Goal: Task Accomplishment & Management: Manage account settings

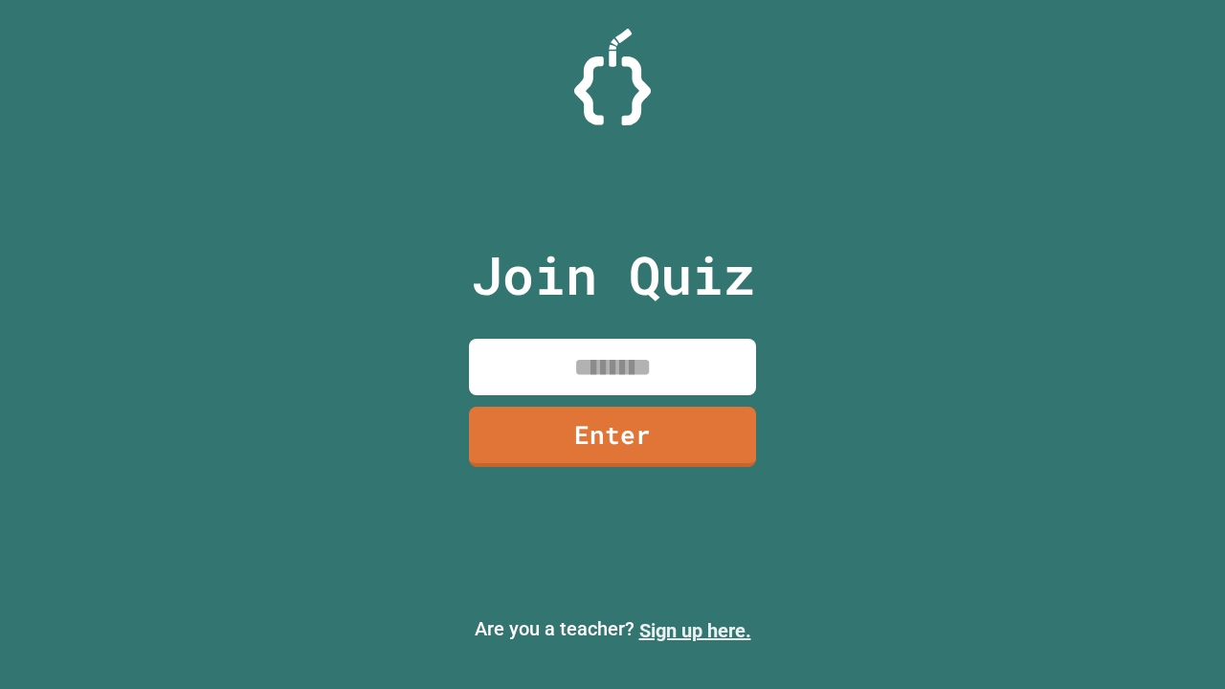
click at [695, 631] on link "Sign up here." at bounding box center [695, 630] width 112 height 23
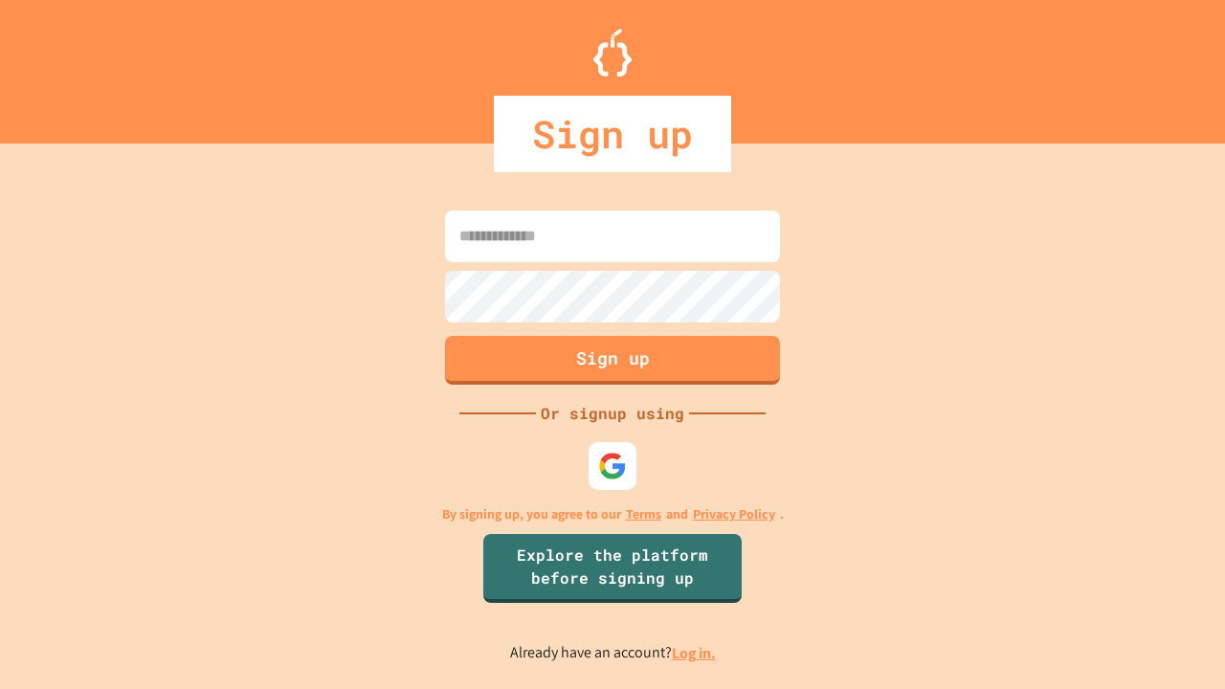
click at [695, 653] on link "Log in." at bounding box center [694, 653] width 44 height 20
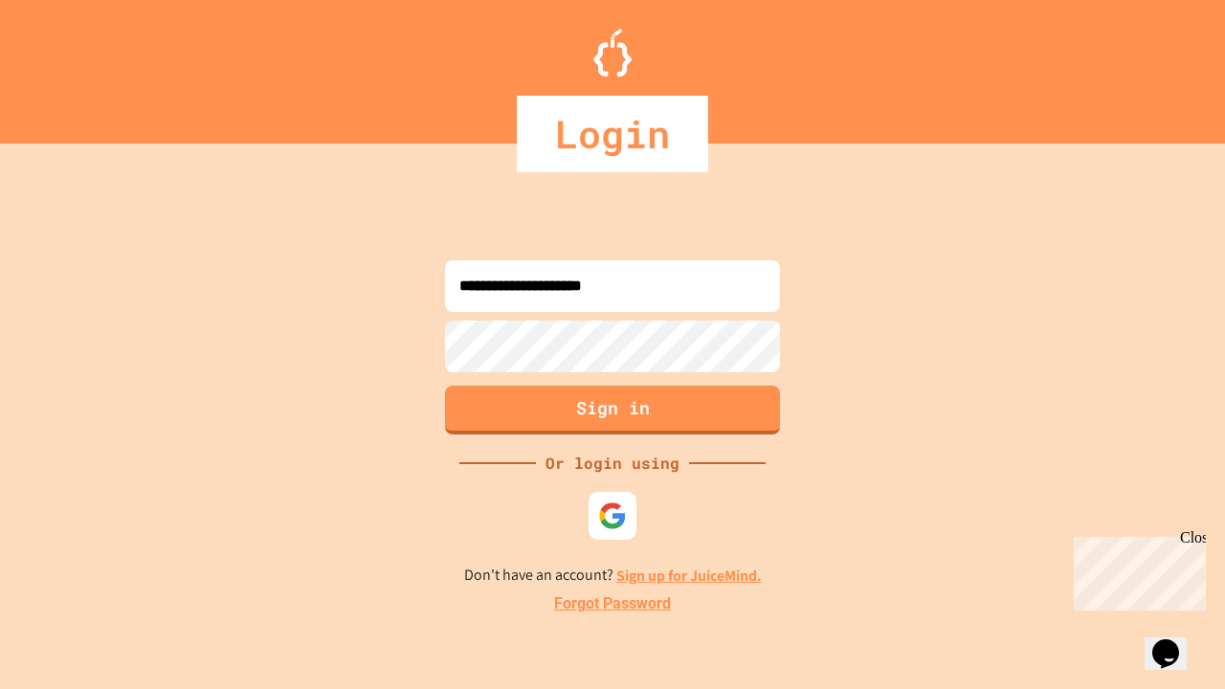
type input "**********"
